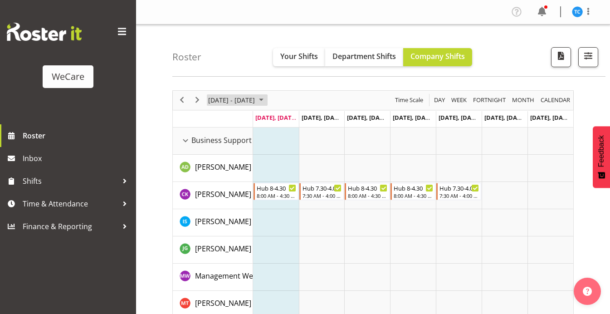
click at [256, 102] on span "[DATE] - [DATE]" at bounding box center [231, 99] width 49 height 11
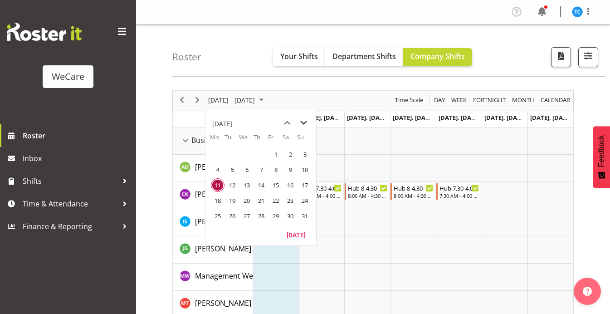
click at [303, 121] on span "next month" at bounding box center [304, 123] width 16 height 16
click at [287, 124] on span "previous month" at bounding box center [287, 123] width 16 height 16
click at [289, 119] on span "previous month" at bounding box center [287, 123] width 16 height 16
click at [289, 216] on span "30" at bounding box center [290, 216] width 14 height 14
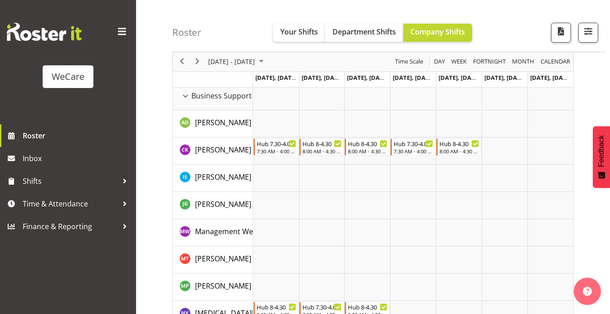
scroll to position [62, 0]
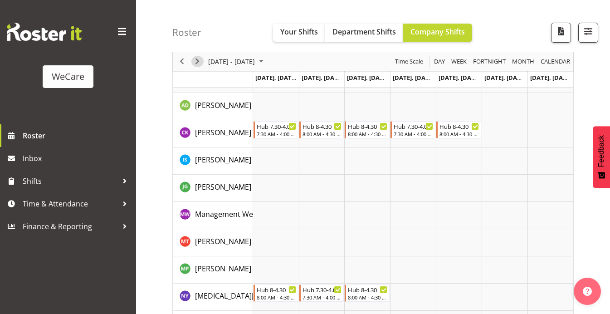
click at [199, 59] on span "Next" at bounding box center [197, 61] width 11 height 11
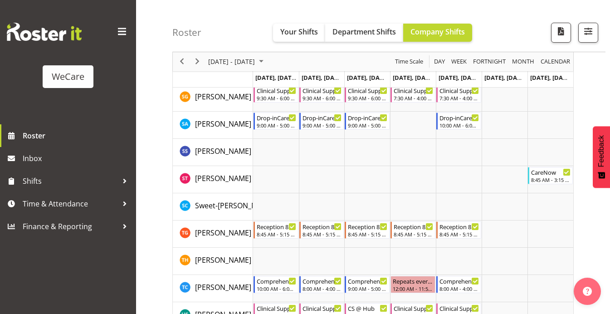
scroll to position [3782, 0]
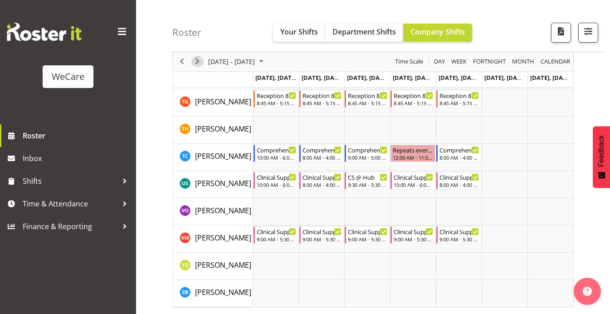
click at [197, 59] on span "Next" at bounding box center [197, 61] width 11 height 11
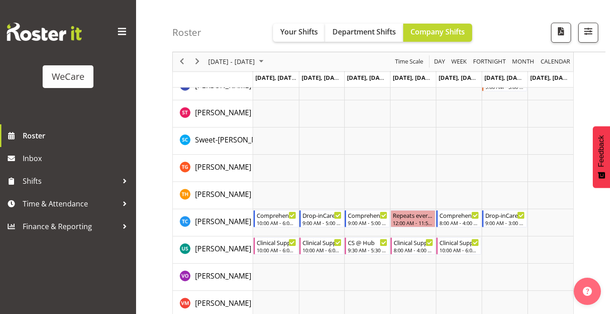
scroll to position [3729, 0]
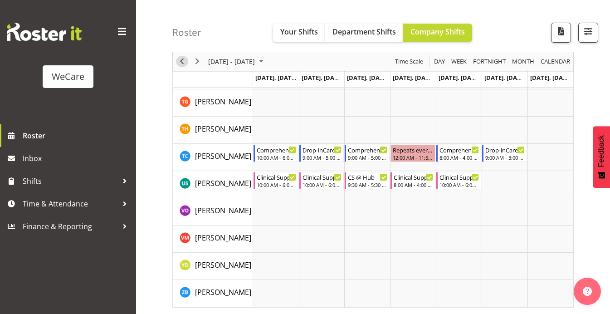
click at [183, 59] on span "Previous" at bounding box center [181, 61] width 11 height 11
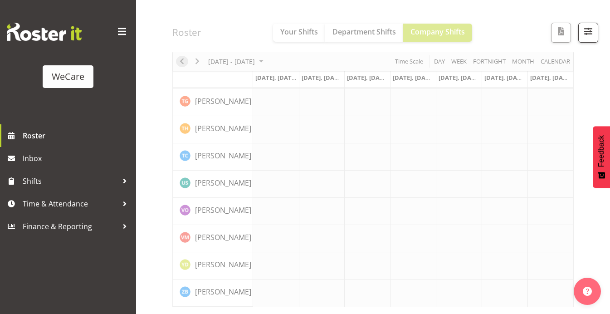
scroll to position [3711, 0]
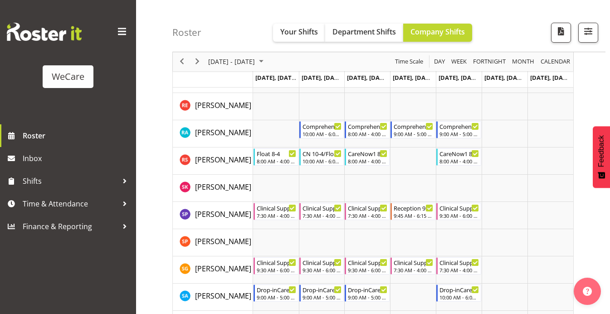
scroll to position [3338, 0]
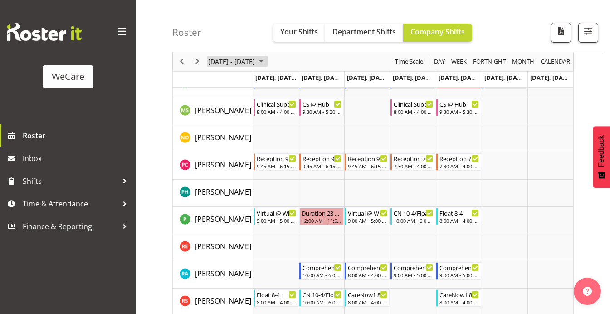
click at [231, 65] on span "[DATE] - [DATE]" at bounding box center [231, 61] width 49 height 11
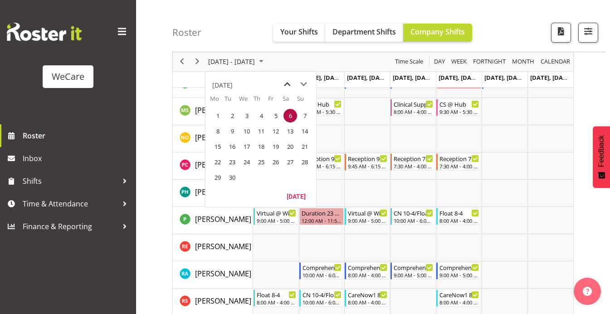
click at [285, 86] on span "previous month" at bounding box center [287, 84] width 16 height 16
click at [292, 148] on span "16" at bounding box center [290, 147] width 14 height 14
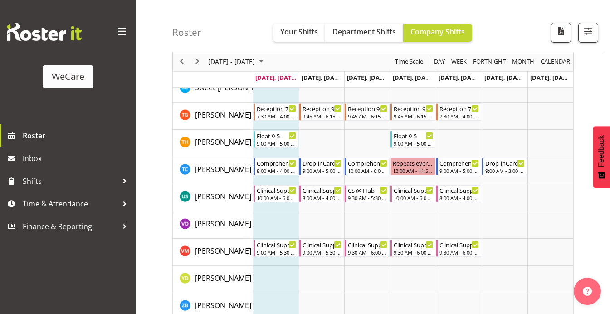
scroll to position [3764, 0]
